Goal: Task Accomplishment & Management: Manage account settings

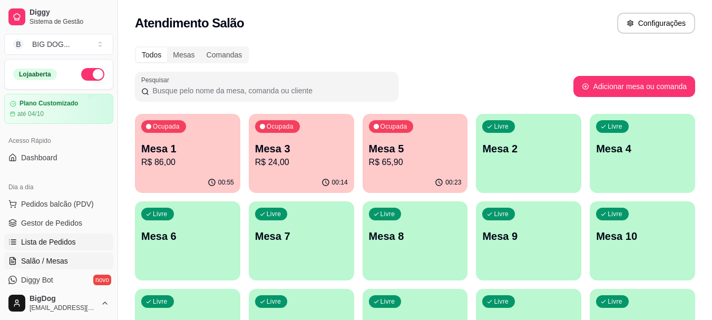
click at [52, 240] on span "Lista de Pedidos" at bounding box center [48, 242] width 55 height 11
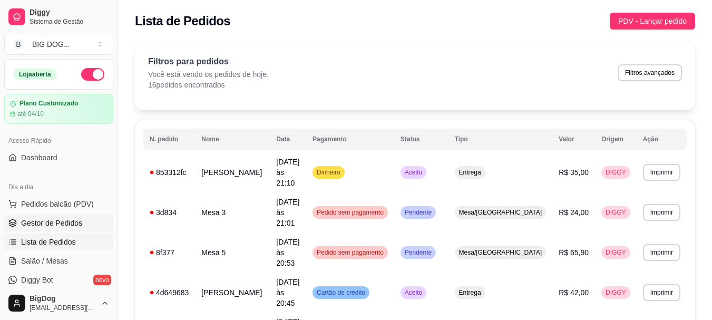
click at [32, 216] on link "Gestor de Pedidos" at bounding box center [58, 223] width 109 height 17
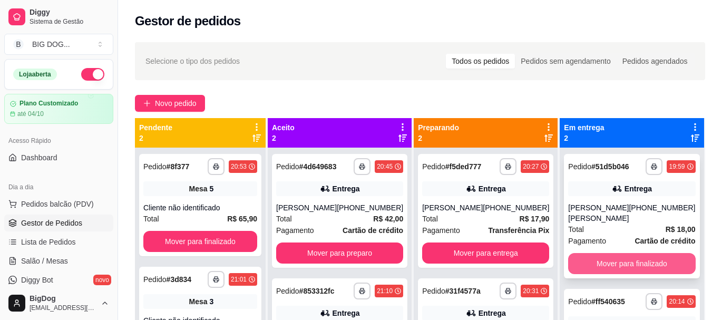
click at [616, 253] on button "Mover para finalizado" at bounding box center [631, 263] width 127 height 21
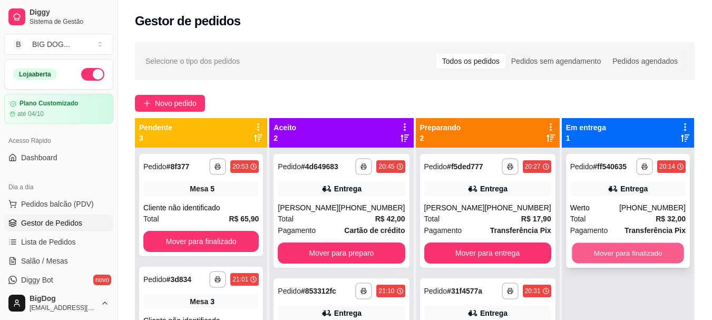
click at [611, 256] on button "Mover para finalizado" at bounding box center [628, 253] width 112 height 21
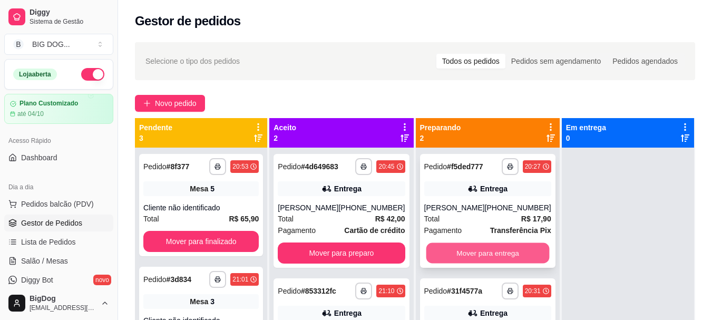
click at [471, 254] on button "Mover para entrega" at bounding box center [487, 253] width 123 height 21
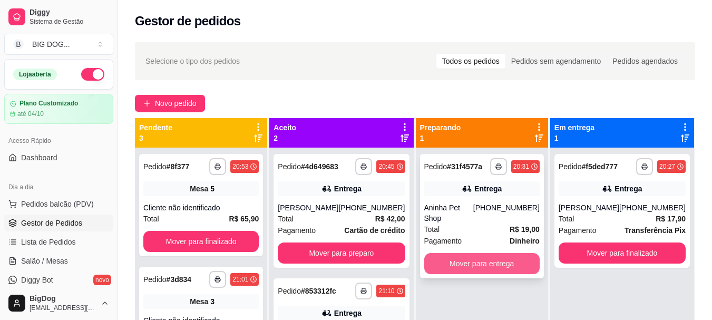
click at [471, 254] on button "Mover para entrega" at bounding box center [481, 263] width 115 height 21
click at [471, 254] on div "Mover para entrega" at bounding box center [481, 263] width 115 height 21
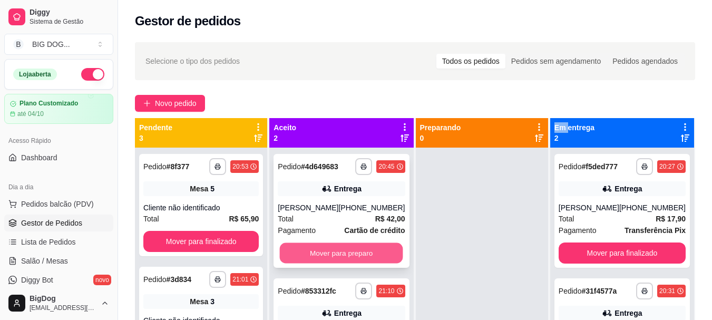
click at [348, 254] on button "Mover para preparo" at bounding box center [341, 253] width 123 height 21
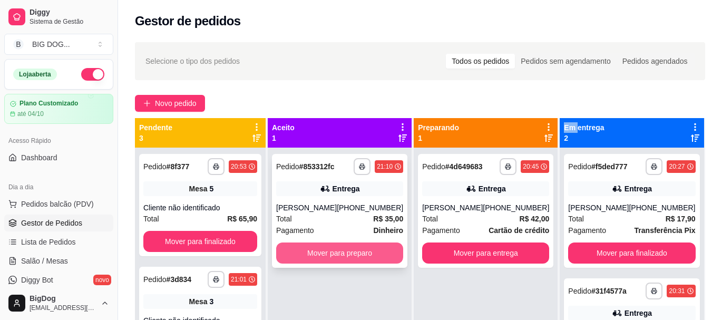
click at [343, 264] on button "Mover para preparo" at bounding box center [339, 253] width 127 height 21
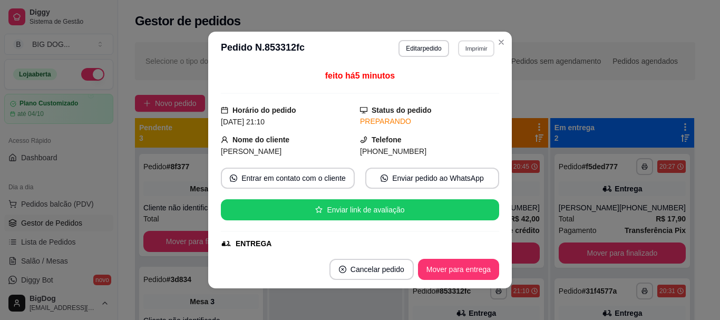
click at [485, 49] on button "Imprimir" at bounding box center [476, 48] width 36 height 16
click at [435, 84] on button "IMPRESSORA" at bounding box center [453, 85] width 76 height 17
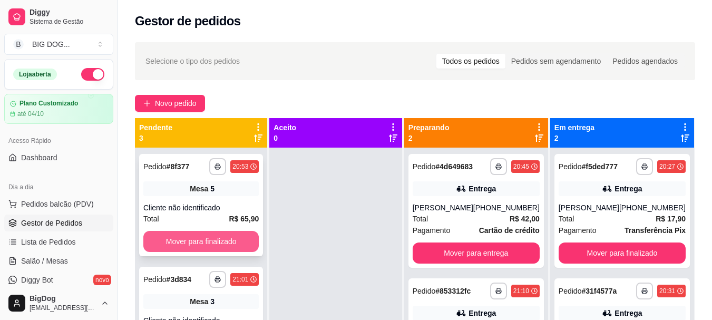
click at [218, 235] on button "Mover para finalizado" at bounding box center [200, 241] width 115 height 21
click at [214, 239] on button "Mover para finalizado" at bounding box center [200, 241] width 115 height 21
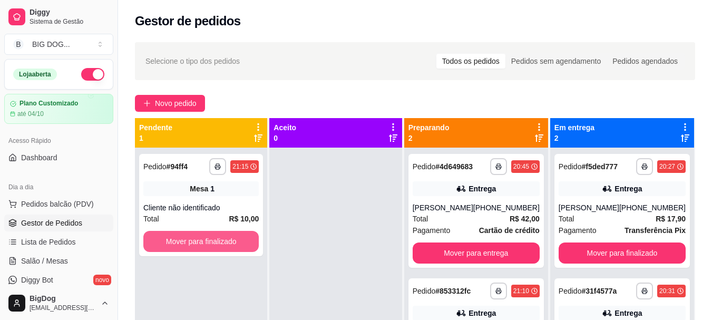
click at [214, 239] on button "Mover para finalizado" at bounding box center [200, 241] width 115 height 21
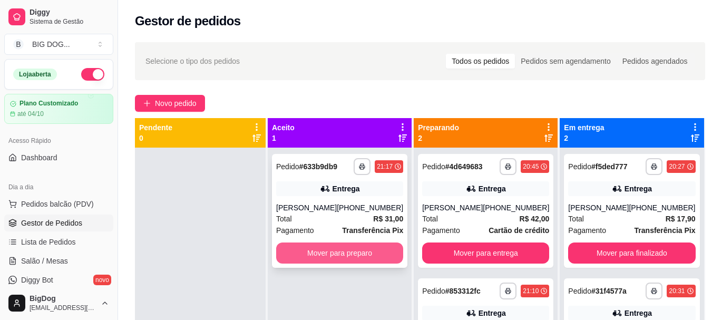
click at [370, 247] on button "Mover para preparo" at bounding box center [339, 253] width 127 height 21
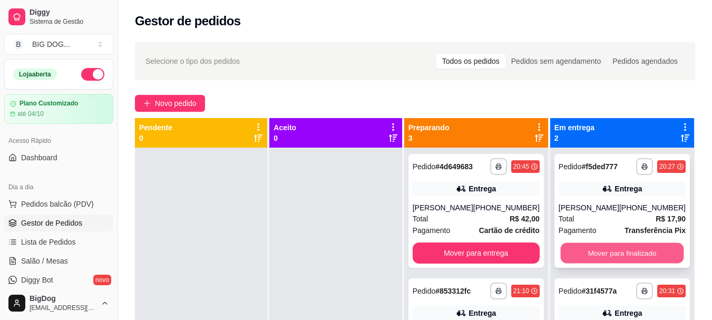
click at [594, 256] on button "Mover para finalizado" at bounding box center [621, 253] width 123 height 21
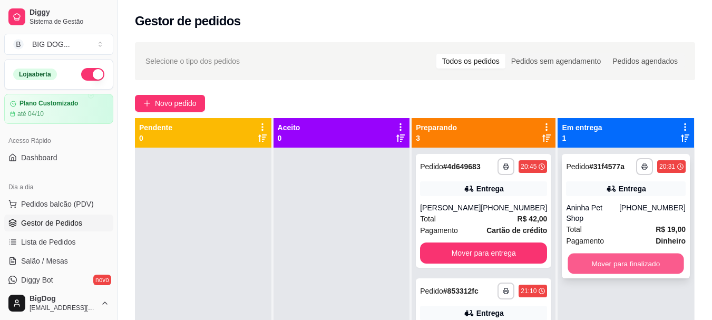
click at [595, 254] on button "Mover para finalizado" at bounding box center [626, 264] width 116 height 21
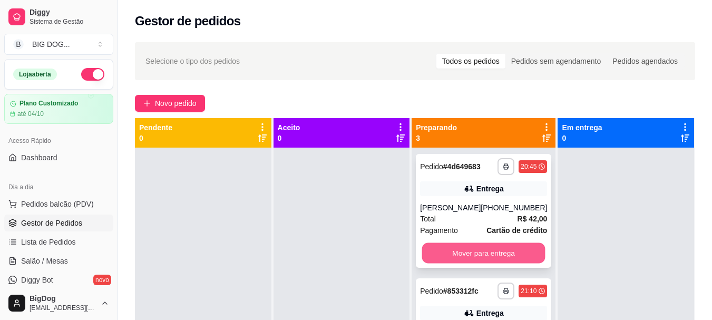
click at [512, 249] on button "Mover para entrega" at bounding box center [483, 253] width 123 height 21
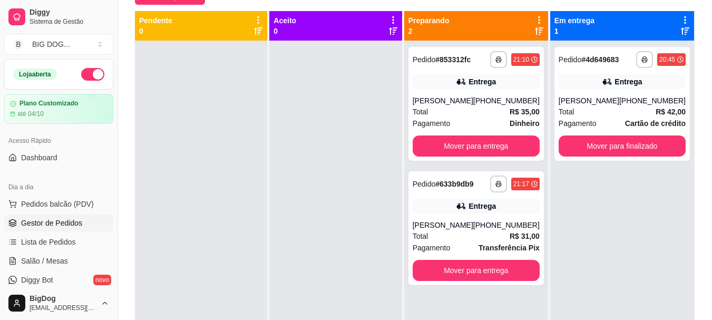
scroll to position [127, 0]
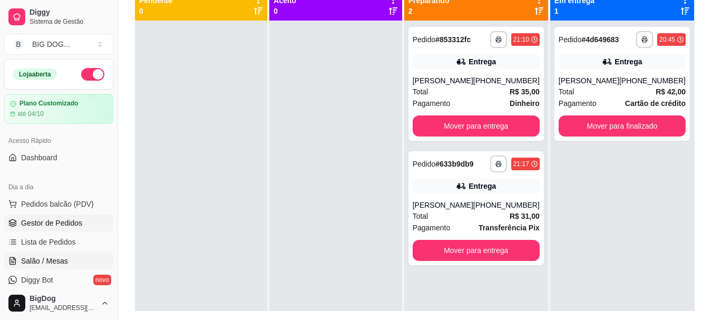
click at [48, 254] on link "Salão / Mesas" at bounding box center [58, 261] width 109 height 17
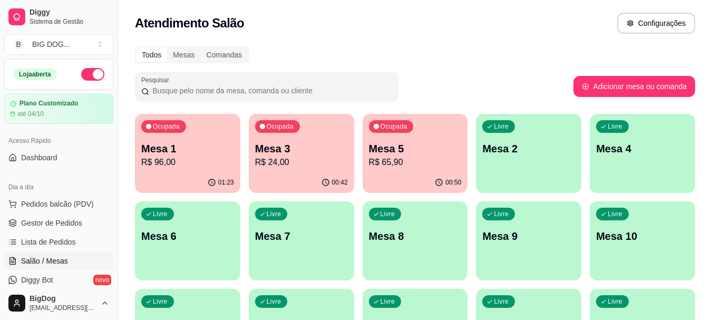
click at [163, 172] on button "Ocupada Mesa 1 R$ 96,00 01:23" at bounding box center [187, 153] width 105 height 79
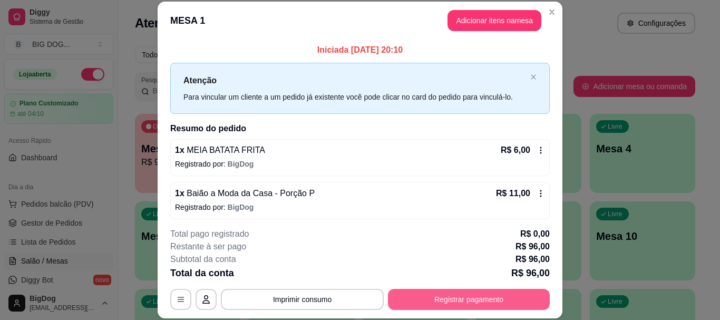
click at [420, 304] on button "Registrar pagamento" at bounding box center [469, 299] width 162 height 21
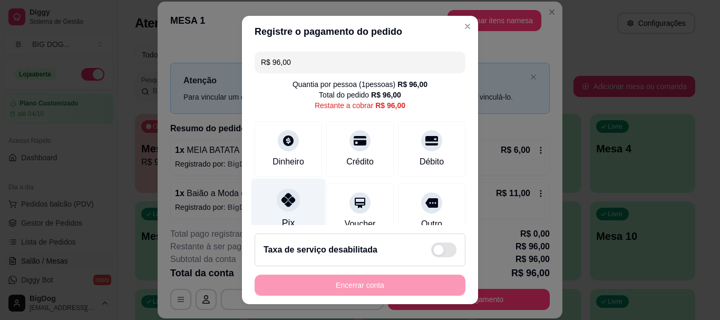
click at [281, 188] on div "Pix" at bounding box center [289, 210] width 74 height 62
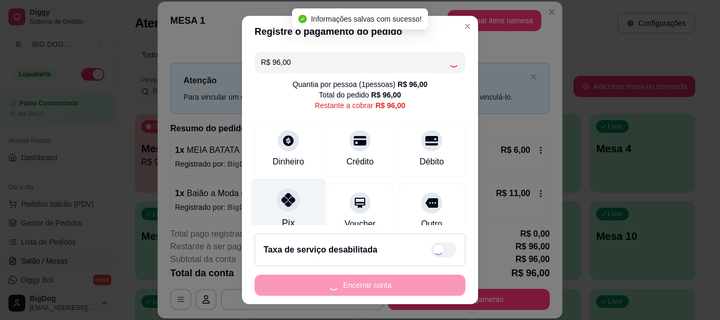
type input "R$ 0,00"
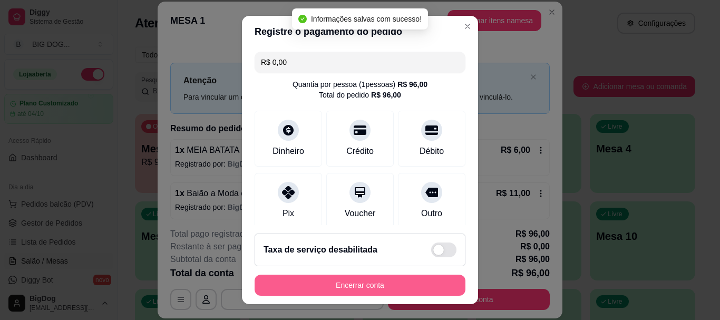
click at [327, 281] on button "Encerrar conta" at bounding box center [360, 285] width 211 height 21
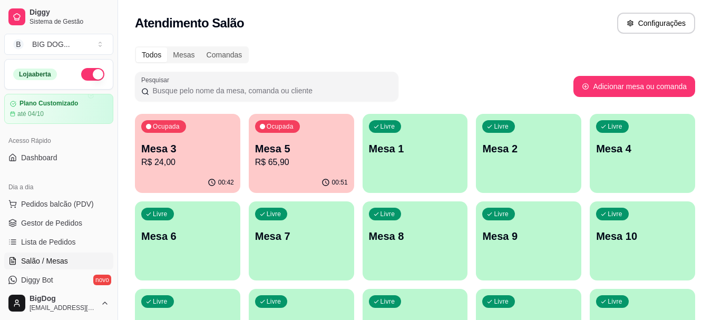
click at [179, 168] on p "R$ 24,00" at bounding box center [187, 162] width 93 height 13
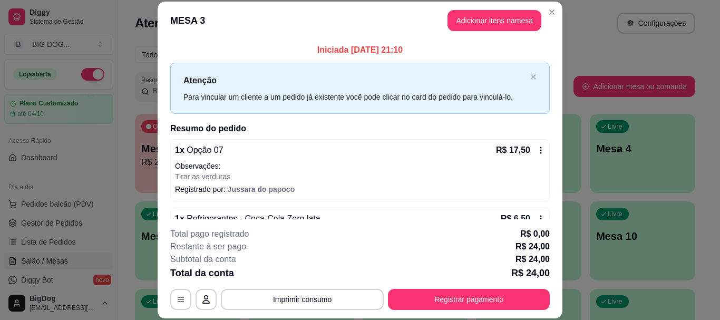
scroll to position [30, 0]
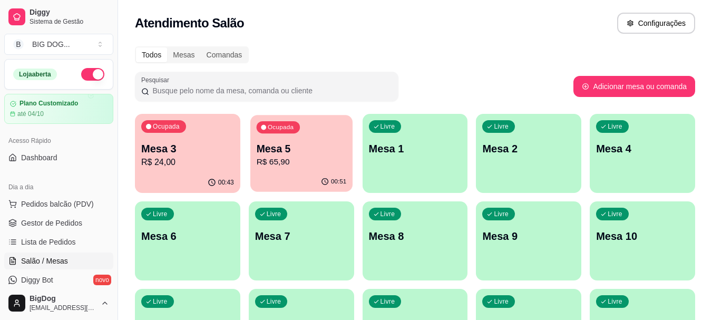
click at [310, 154] on p "Mesa 5" at bounding box center [301, 149] width 90 height 14
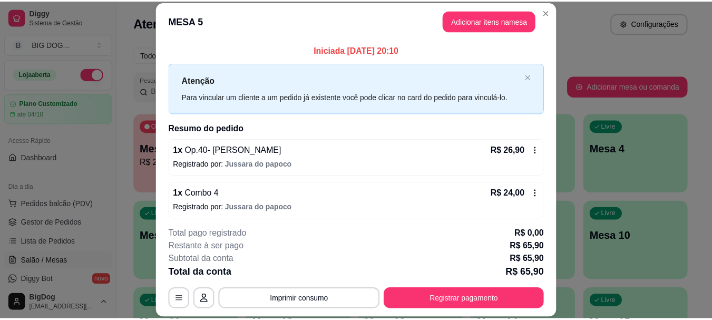
scroll to position [47, 0]
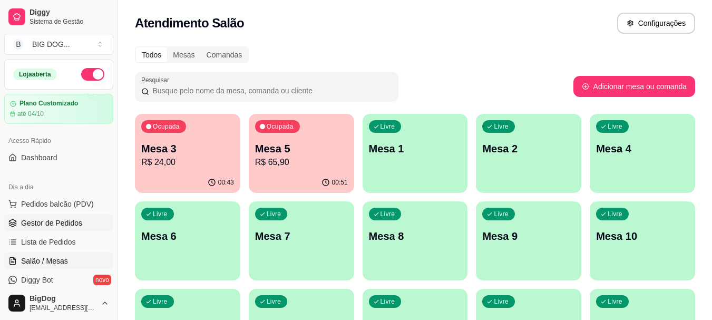
click at [69, 223] on span "Gestor de Pedidos" at bounding box center [51, 223] width 61 height 11
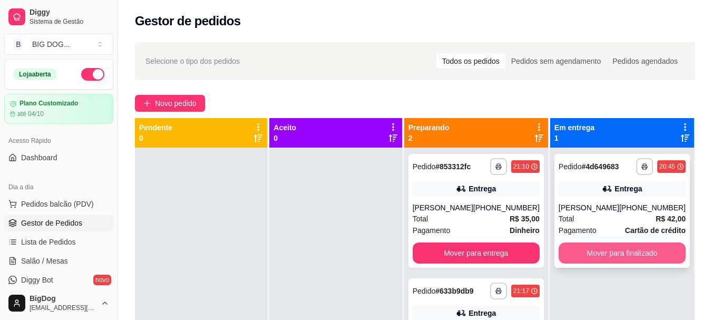
click at [593, 254] on button "Mover para finalizado" at bounding box center [622, 253] width 127 height 21
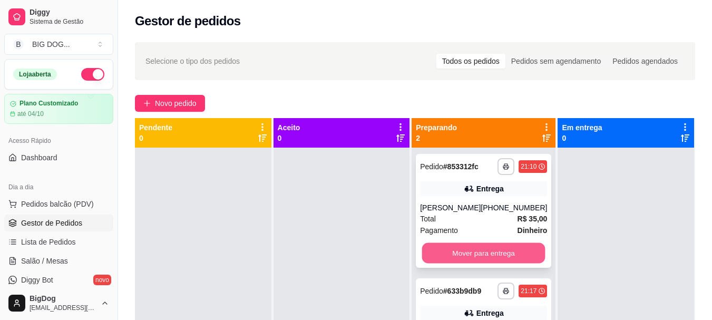
click at [491, 264] on button "Mover para entrega" at bounding box center [483, 253] width 123 height 21
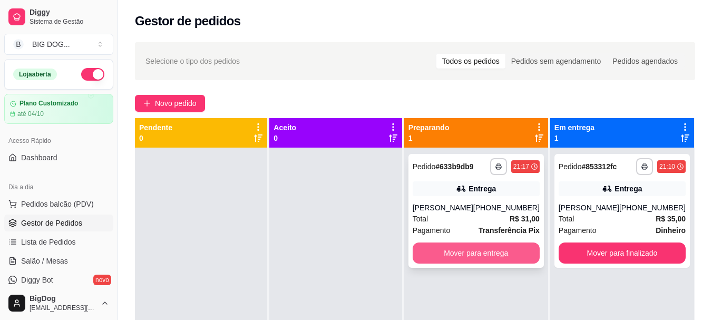
click at [497, 252] on button "Mover para entrega" at bounding box center [476, 253] width 127 height 21
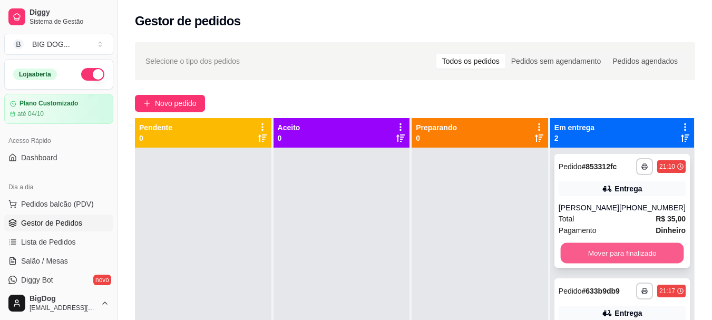
click at [592, 264] on button "Mover para finalizado" at bounding box center [621, 253] width 123 height 21
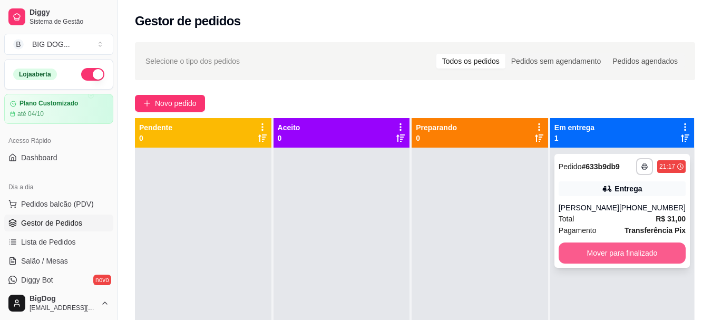
click at [595, 254] on button "Mover para finalizado" at bounding box center [622, 253] width 127 height 21
